Goal: Transaction & Acquisition: Obtain resource

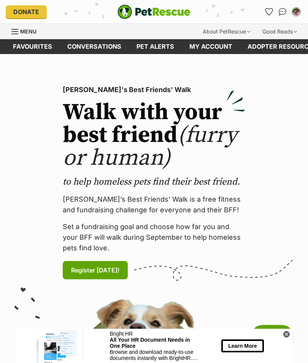
click at [299, 7] on button "My account" at bounding box center [296, 12] width 12 height 12
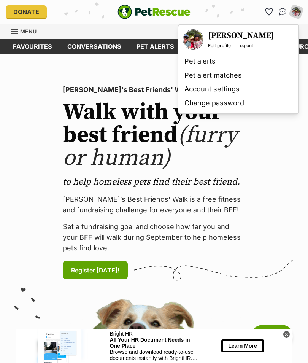
click at [217, 46] on link "Edit profile" at bounding box center [219, 46] width 23 height 6
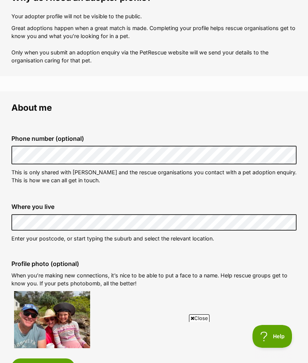
click at [173, 244] on div "Where you live Address line 1 (optional) Address line 2 (optional) Suburb (opti…" at bounding box center [153, 222] width 297 height 51
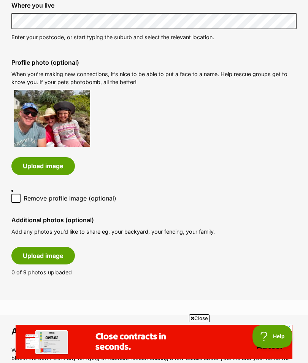
scroll to position [362, 0]
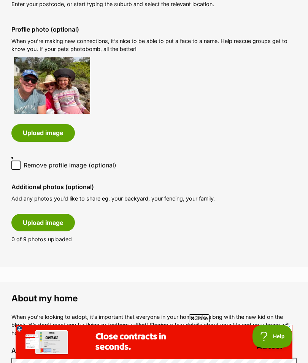
click at [54, 214] on button "Upload image" at bounding box center [42, 222] width 63 height 17
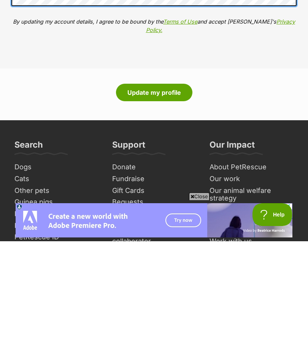
scroll to position [1065, 0]
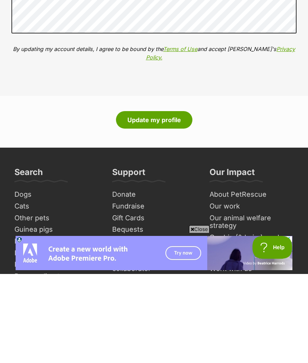
click at [161, 200] on button "Update my profile" at bounding box center [154, 208] width 76 height 17
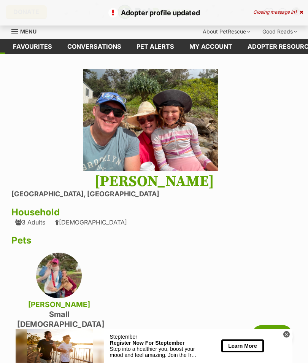
click at [198, 157] on img at bounding box center [150, 119] width 135 height 101
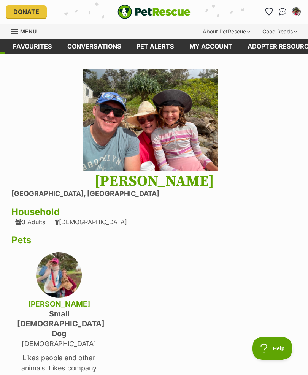
click at [40, 50] on link "Favourites" at bounding box center [32, 46] width 54 height 15
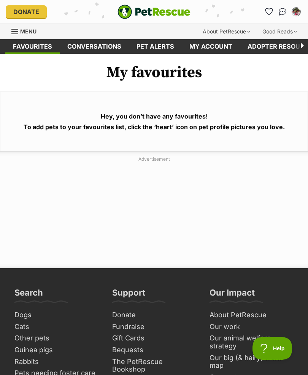
scroll to position [0, -46]
click at [182, 52] on link "Pet alerts" at bounding box center [155, 46] width 53 height 15
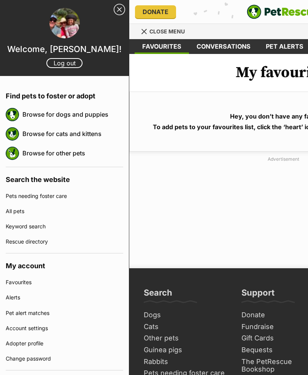
click at [84, 113] on link "Browse for dogs and puppies" at bounding box center [72, 114] width 101 height 16
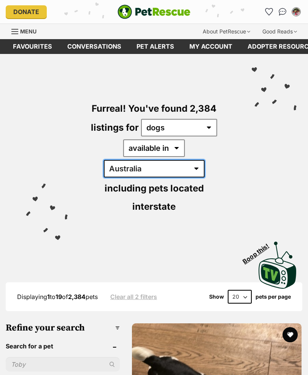
click at [201, 160] on select "[GEOGRAPHIC_DATA] [GEOGRAPHIC_DATA] [GEOGRAPHIC_DATA] [GEOGRAPHIC_DATA] [GEOGRA…" at bounding box center [154, 168] width 101 height 17
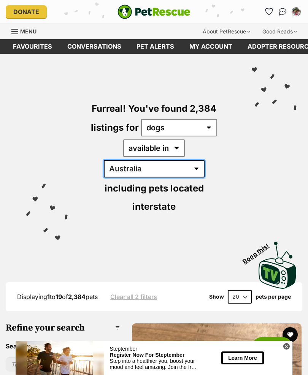
select select "QLD"
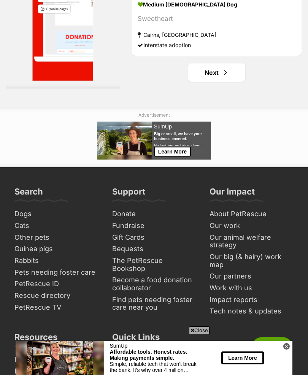
scroll to position [5830, 0]
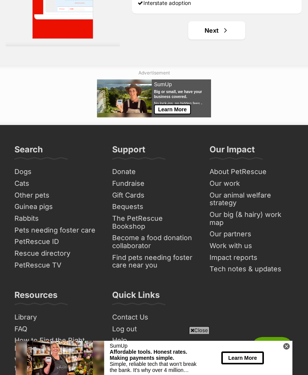
click at [207, 40] on link "Next" at bounding box center [216, 30] width 57 height 18
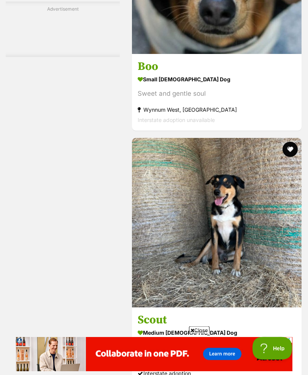
scroll to position [4703, 0]
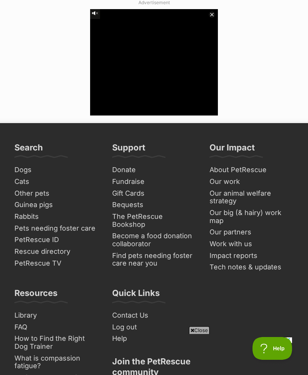
scroll to position [5872, 0]
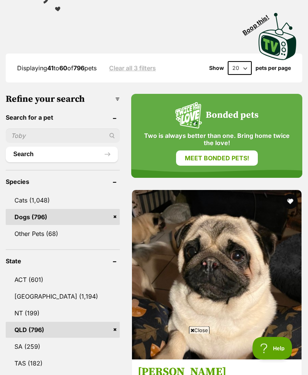
scroll to position [229, 0]
click at [83, 128] on input "text" at bounding box center [63, 135] width 114 height 14
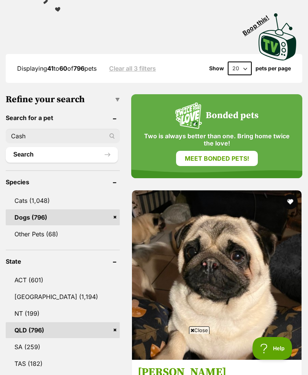
type input "Cash"
click at [73, 147] on button "Search" at bounding box center [62, 154] width 112 height 15
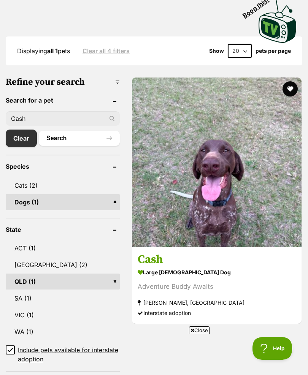
click at [148, 267] on strong "large [DEMOGRAPHIC_DATA] Dog" at bounding box center [217, 272] width 158 height 11
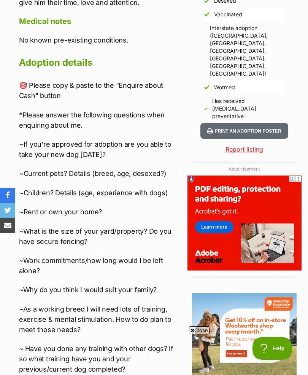
click at [24, 139] on p "~If you’re approved for adoption are you able to take your new dog within 2 wee…" at bounding box center [100, 149] width 163 height 21
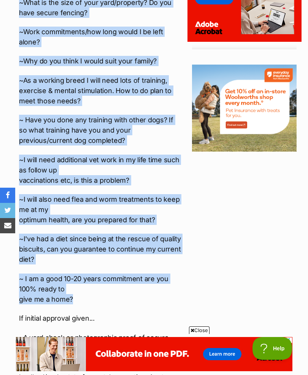
copy div "~If you’re approved for adoption are you able to take your new dog within 2 wee…"
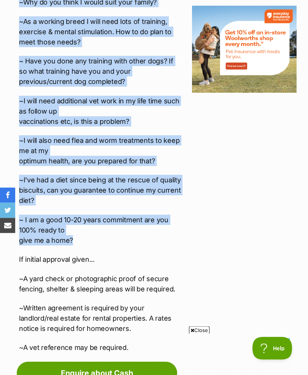
scroll to position [1042, 0]
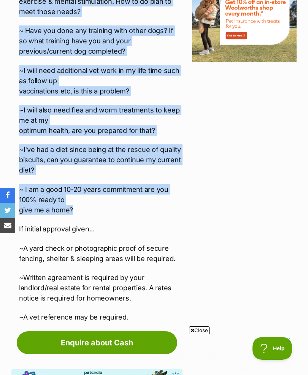
click at [118, 331] on link "Enquire about Cash" at bounding box center [97, 342] width 160 height 23
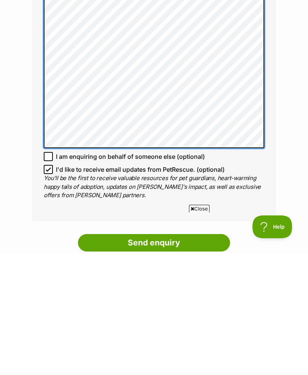
scroll to position [625, 0]
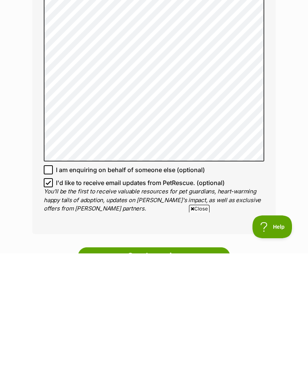
click at [46, 300] on input "I'd like to receive email updates from PetRescue. (optional)" at bounding box center [48, 304] width 9 height 9
checkbox input "false"
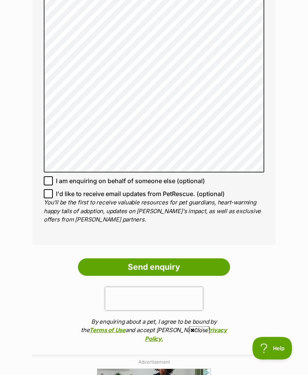
scroll to position [735, 0]
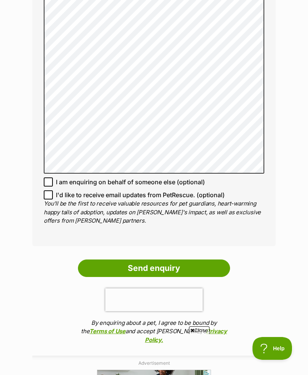
click at [190, 268] on input "Send enquiry" at bounding box center [154, 268] width 152 height 17
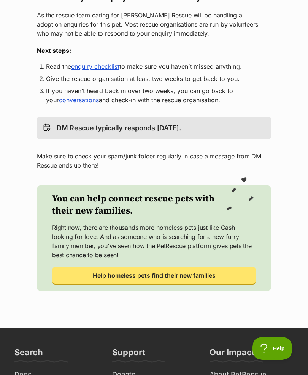
scroll to position [155, 0]
